Goal: Transaction & Acquisition: Purchase product/service

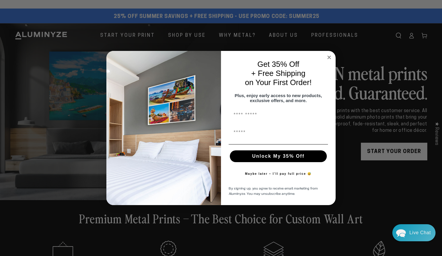
scroll to position [40, 0]
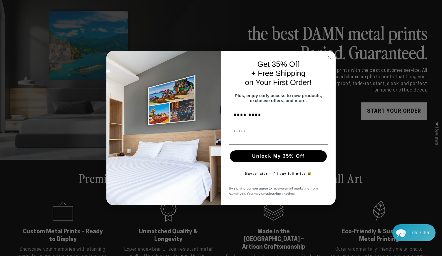
type input "*********"
type input "**********"
click at [258, 157] on button "Unlock My 35% Off" at bounding box center [278, 156] width 97 height 12
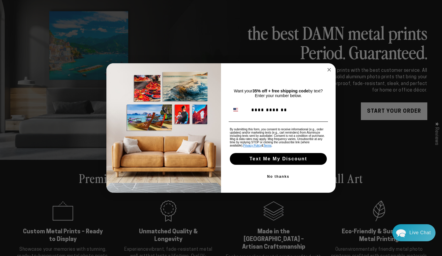
type input "**********"
click at [286, 158] on button "Text Me My Discount" at bounding box center [278, 159] width 97 height 12
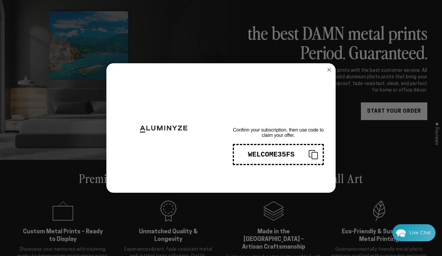
click at [315, 154] on icon "Copy coupon code" at bounding box center [311, 154] width 14 height 9
click at [311, 156] on icon "Copy coupon code" at bounding box center [311, 154] width 14 height 9
drag, startPoint x: 296, startPoint y: 154, endPoint x: 246, endPoint y: 152, distance: 50.0
click at [246, 152] on div "WELCOME35FS" at bounding box center [271, 154] width 65 height 8
drag, startPoint x: 253, startPoint y: 154, endPoint x: 281, endPoint y: 155, distance: 27.9
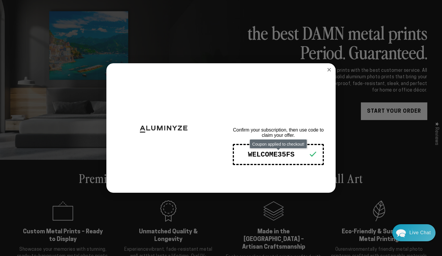
click at [281, 155] on div "WELCOME35FS" at bounding box center [271, 154] width 65 height 8
click at [329, 70] on icon "Close dialog" at bounding box center [328, 69] width 3 height 3
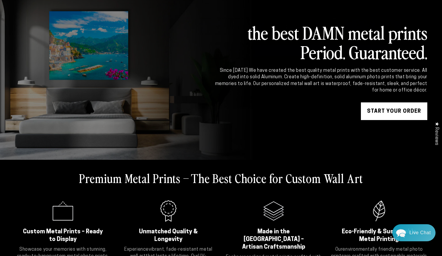
click at [383, 117] on link "START YOUR Order" at bounding box center [394, 111] width 66 height 18
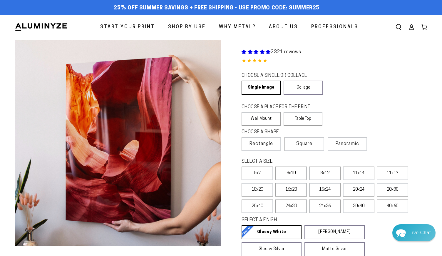
select select "**********"
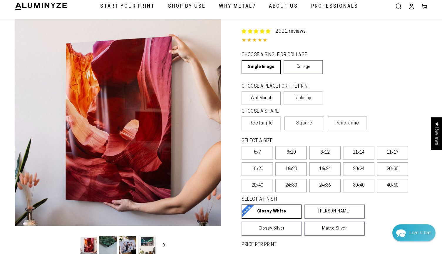
scroll to position [21, 0]
click at [330, 188] on label "24x36" at bounding box center [324, 185] width 31 height 14
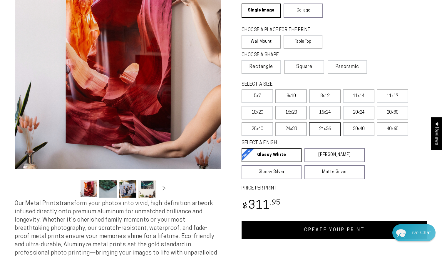
scroll to position [77, 0]
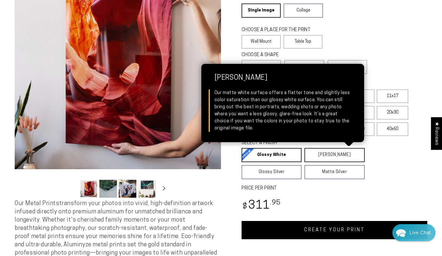
click at [331, 155] on link "[PERSON_NAME] Matte White Our matte white surface offers a flatter tone and sli…" at bounding box center [334, 155] width 60 height 14
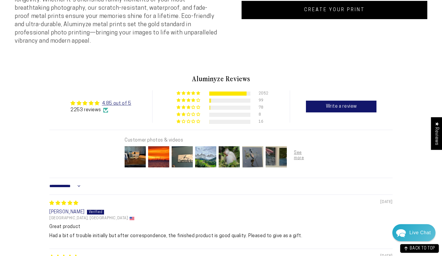
scroll to position [297, 0]
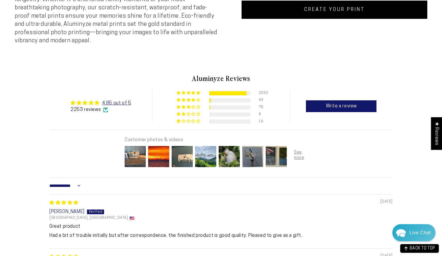
click at [135, 152] on img at bounding box center [134, 156] width 23 height 23
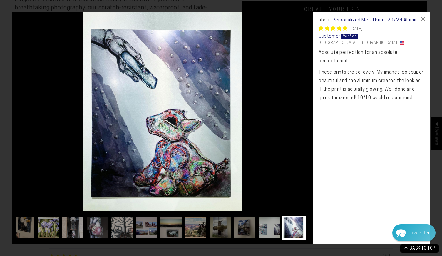
scroll to position [0, 249]
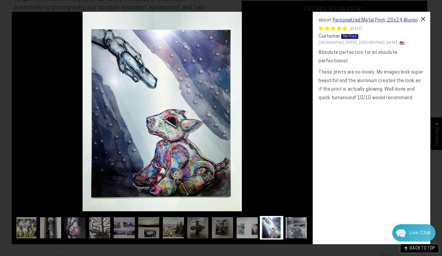
click at [426, 20] on div "×" at bounding box center [423, 19] width 14 height 14
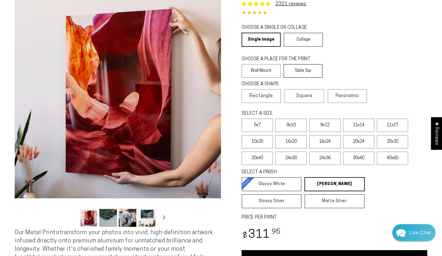
scroll to position [48, 0]
click at [326, 142] on label "16x24" at bounding box center [324, 142] width 31 height 14
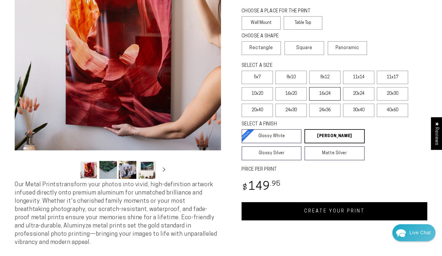
scroll to position [74, 0]
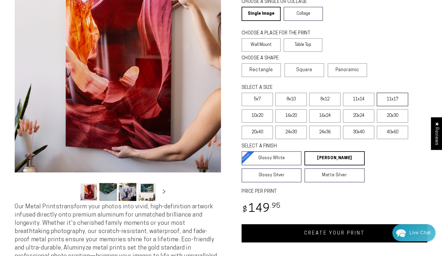
click at [391, 97] on label "11x17" at bounding box center [392, 100] width 31 height 14
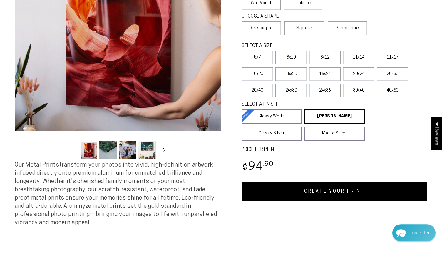
scroll to position [116, 0]
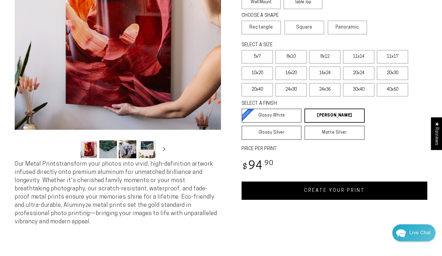
click at [342, 196] on link "CREATE YOUR PRINT" at bounding box center [334, 190] width 186 height 18
